Goal: Task Accomplishment & Management: Use online tool/utility

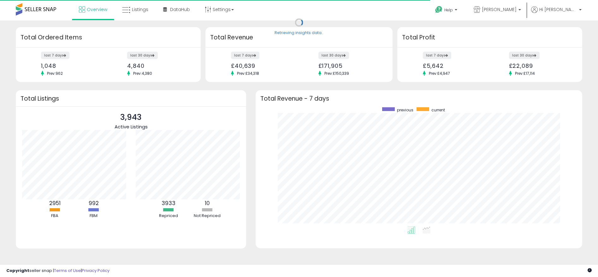
scroll to position [119, 313]
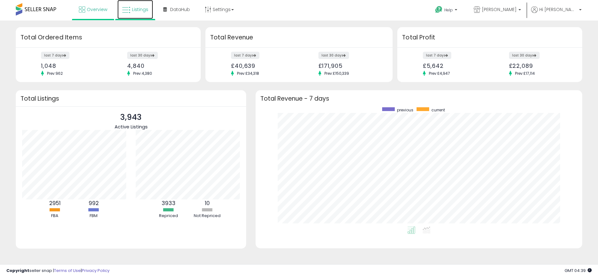
click at [145, 12] on span "Listings" at bounding box center [140, 9] width 16 height 6
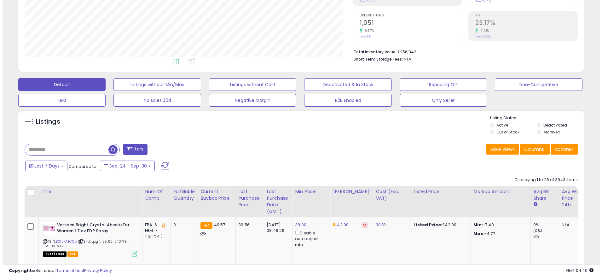
scroll to position [121, 0]
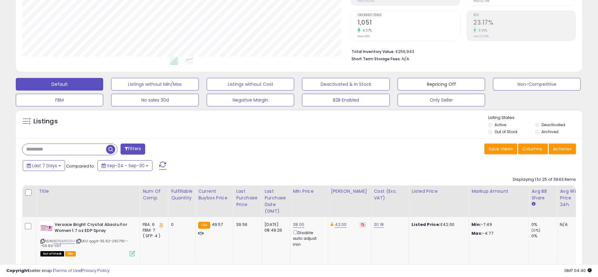
drag, startPoint x: 441, startPoint y: 83, endPoint x: 430, endPoint y: 127, distance: 45.9
click at [441, 83] on button "Repricing Off" at bounding box center [440, 84] width 87 height 13
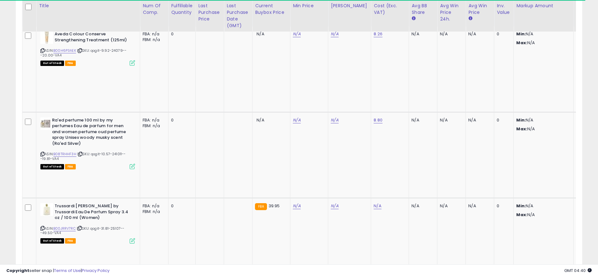
scroll to position [129, 329]
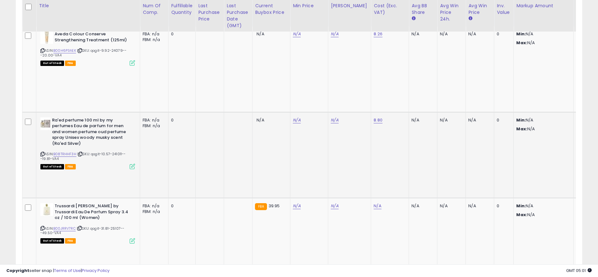
click at [445, 112] on td "N/A" at bounding box center [451, 155] width 28 height 86
drag, startPoint x: 440, startPoint y: 112, endPoint x: 390, endPoint y: 194, distance: 96.0
